Goal: Task Accomplishment & Management: Use online tool/utility

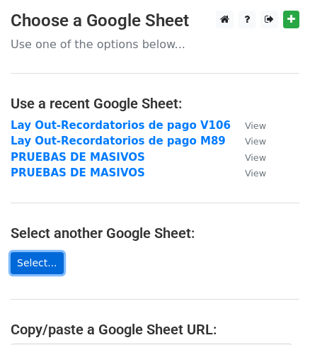
click at [40, 269] on link "Select..." at bounding box center [37, 263] width 53 height 22
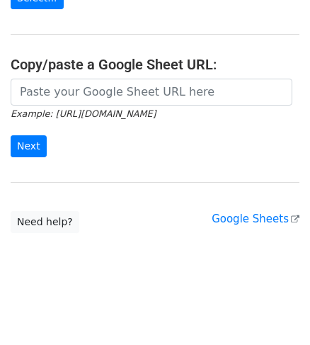
scroll to position [211, 0]
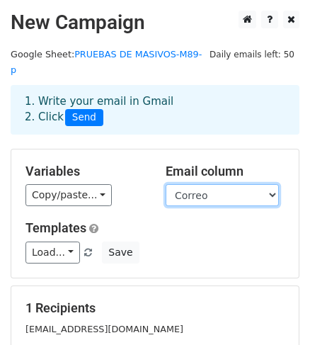
click at [272, 184] on select "Saludo Nombre Destinatario Monto Folio Correo" at bounding box center [222, 195] width 113 height 22
click at [136, 188] on div "Copy/paste... {{Saludo}} {{Nombre}} {{Destinatario}} {{Monto}} {{Folio}} {{Corr…" at bounding box center [85, 195] width 119 height 22
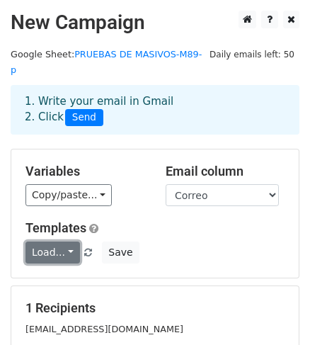
click at [64, 242] on link "Load..." at bounding box center [53, 253] width 55 height 22
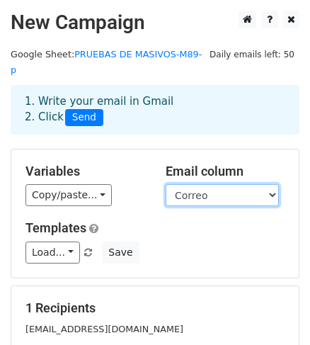
click at [273, 184] on select "Saludo Nombre Destinatario Monto Folio Correo" at bounding box center [222, 195] width 113 height 22
click at [166, 184] on select "Saludo Nombre Destinatario Monto Folio Correo" at bounding box center [222, 195] width 113 height 22
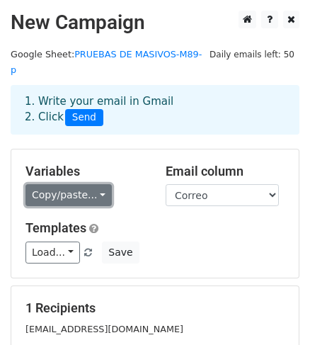
click at [95, 184] on link "Copy/paste..." at bounding box center [69, 195] width 86 height 22
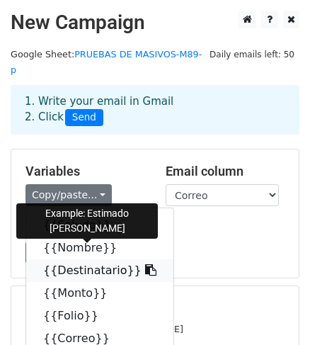
click at [145, 264] on icon at bounding box center [150, 269] width 11 height 11
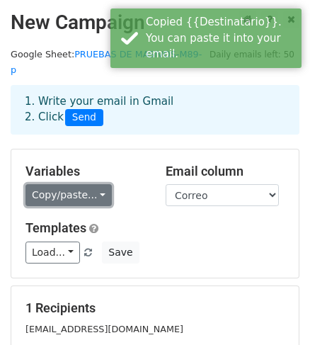
click at [90, 184] on link "Copy/paste..." at bounding box center [69, 195] width 86 height 22
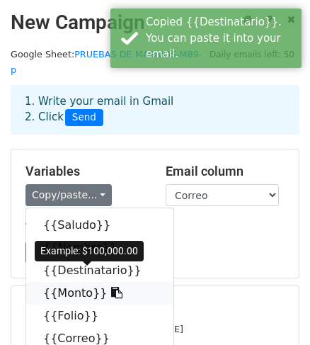
click at [111, 287] on icon at bounding box center [116, 292] width 11 height 11
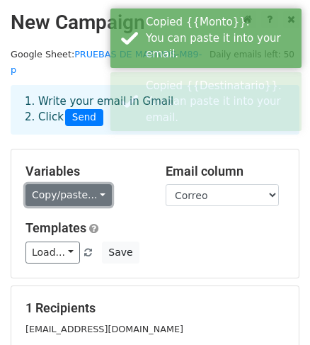
click at [92, 184] on link "Copy/paste..." at bounding box center [69, 195] width 86 height 22
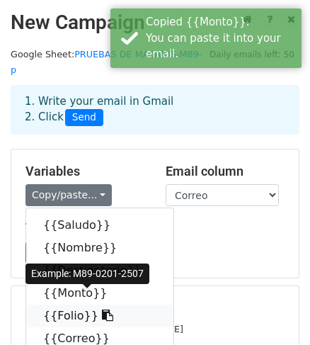
click at [102, 310] on icon at bounding box center [107, 315] width 11 height 11
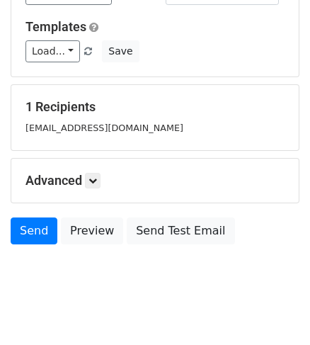
scroll to position [204, 0]
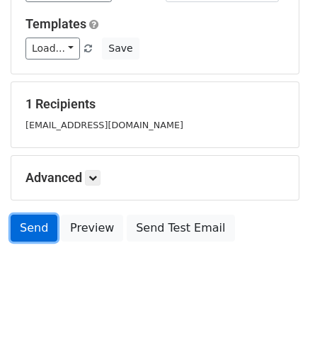
click at [33, 215] on link "Send" at bounding box center [34, 228] width 47 height 27
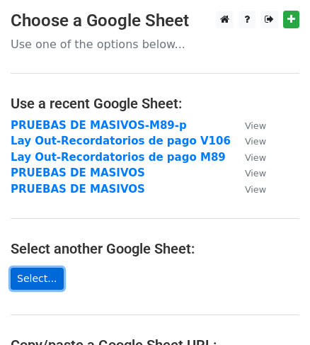
click at [26, 286] on link "Select..." at bounding box center [37, 279] width 53 height 22
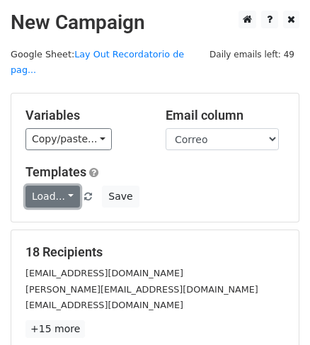
click at [63, 186] on link "Load..." at bounding box center [53, 197] width 55 height 22
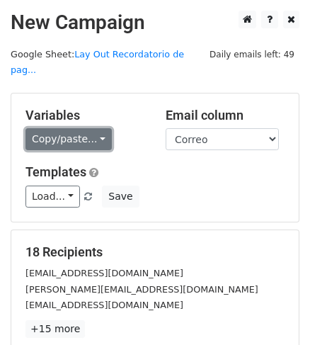
click at [72, 128] on link "Copy/paste..." at bounding box center [69, 139] width 86 height 22
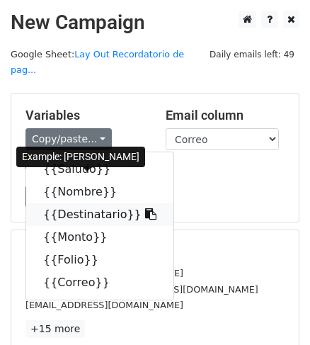
click at [84, 203] on link "{{Destinatario}}" at bounding box center [99, 214] width 147 height 23
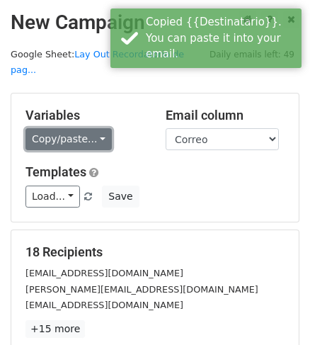
click at [81, 128] on link "Copy/paste..." at bounding box center [69, 139] width 86 height 22
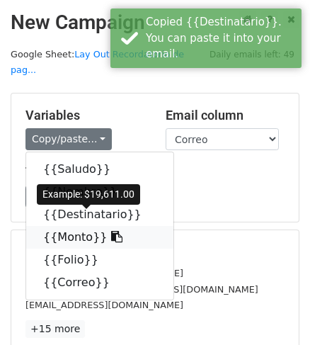
click at [73, 226] on link "{{Monto}}" at bounding box center [99, 237] width 147 height 23
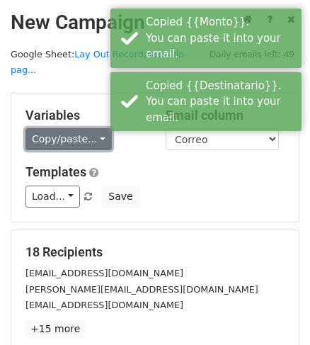
click at [79, 128] on link "Copy/paste..." at bounding box center [69, 139] width 86 height 22
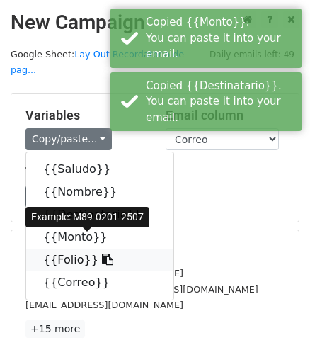
click at [64, 249] on link "{{Folio}}" at bounding box center [99, 260] width 147 height 23
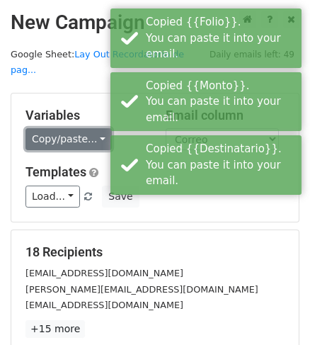
click at [75, 128] on link "Copy/paste..." at bounding box center [69, 139] width 86 height 22
